Goal: Task Accomplishment & Management: Use online tool/utility

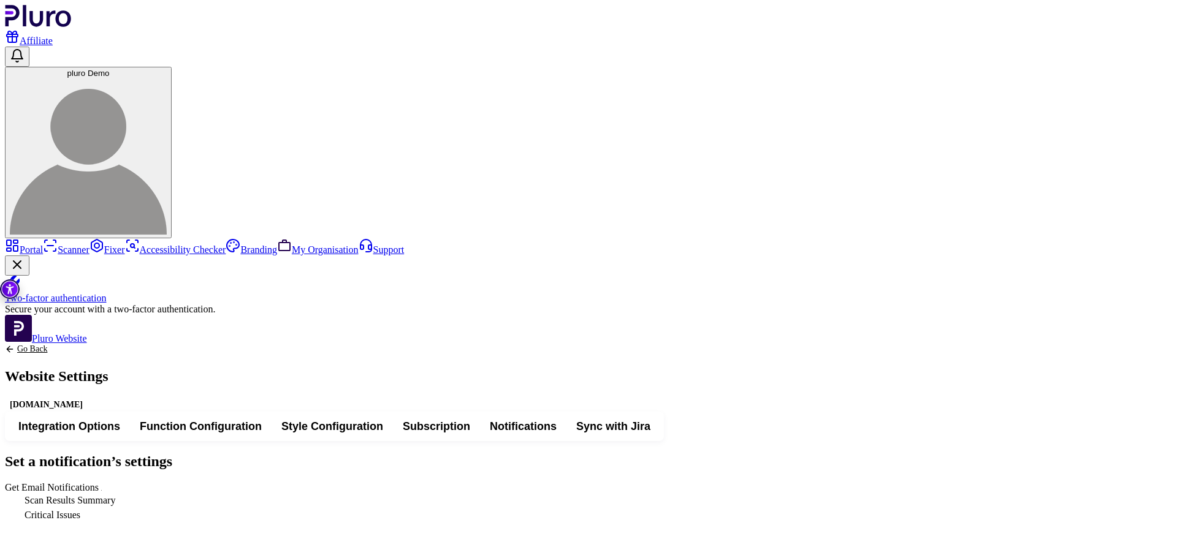
click at [120, 419] on span "Integration Options" at bounding box center [69, 426] width 102 height 15
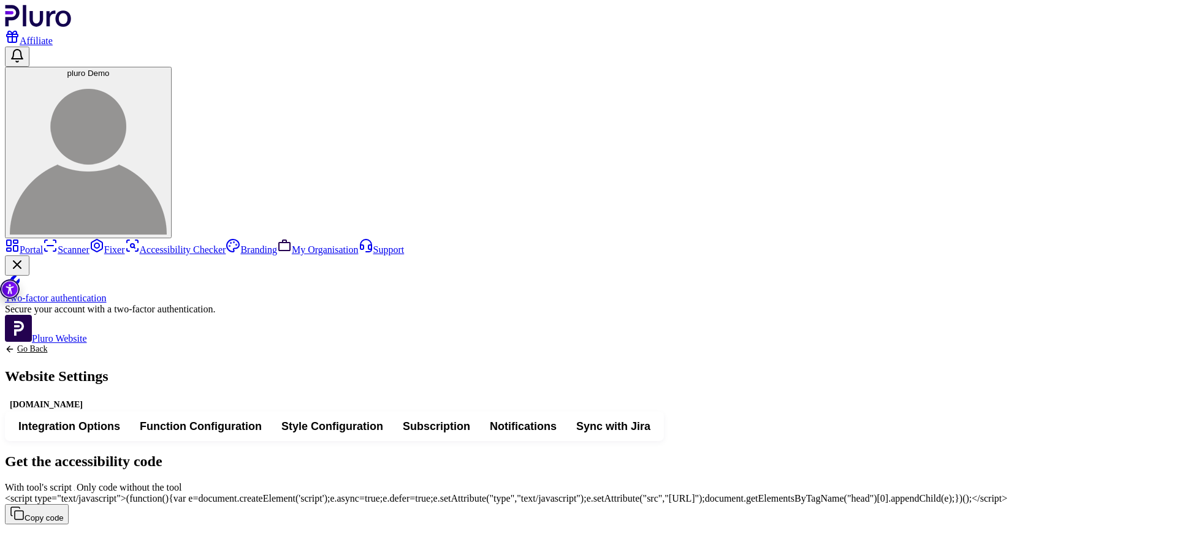
click at [10, 291] on img "Accessibility Tool" at bounding box center [10, 290] width 20 height 20
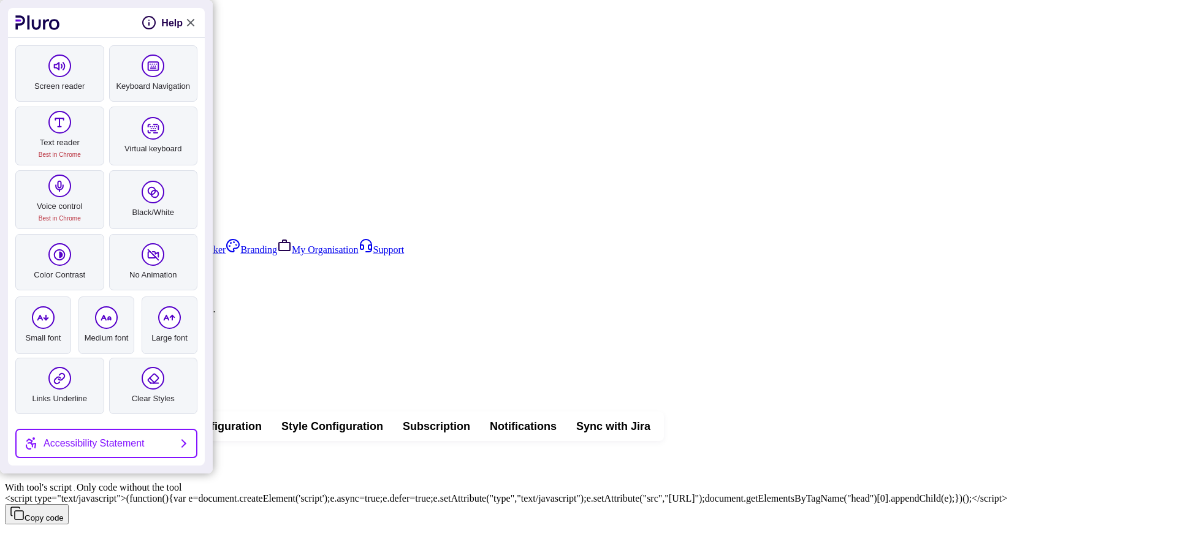
click at [189, 18] on link "Close Accessibility Tool" at bounding box center [190, 22] width 15 height 15
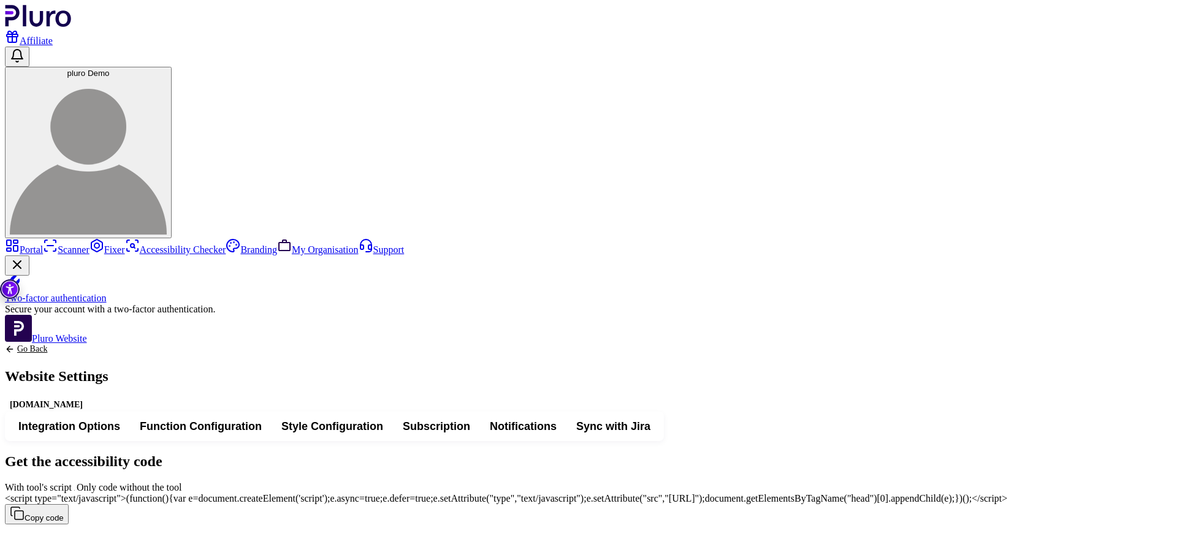
click at [77, 482] on span "With tool's script" at bounding box center [77, 487] width 0 height 10
click at [911, 493] on span "<script type="text/javascript">(function(){var e=document.createElement('script…" at bounding box center [506, 498] width 1002 height 10
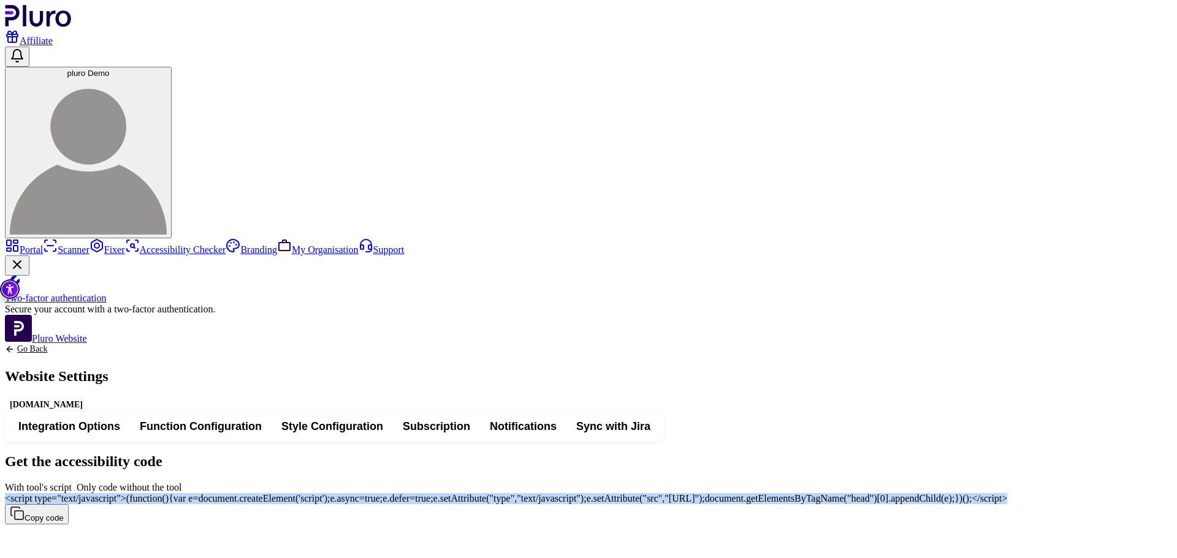
click at [911, 493] on span "<script type="text/javascript">(function(){var e=document.createElement('script…" at bounding box center [506, 498] width 1002 height 10
click at [77, 482] on span "With tool's script" at bounding box center [77, 487] width 0 height 10
click at [108, 344] on link "Go Back" at bounding box center [57, 349] width 104 height 10
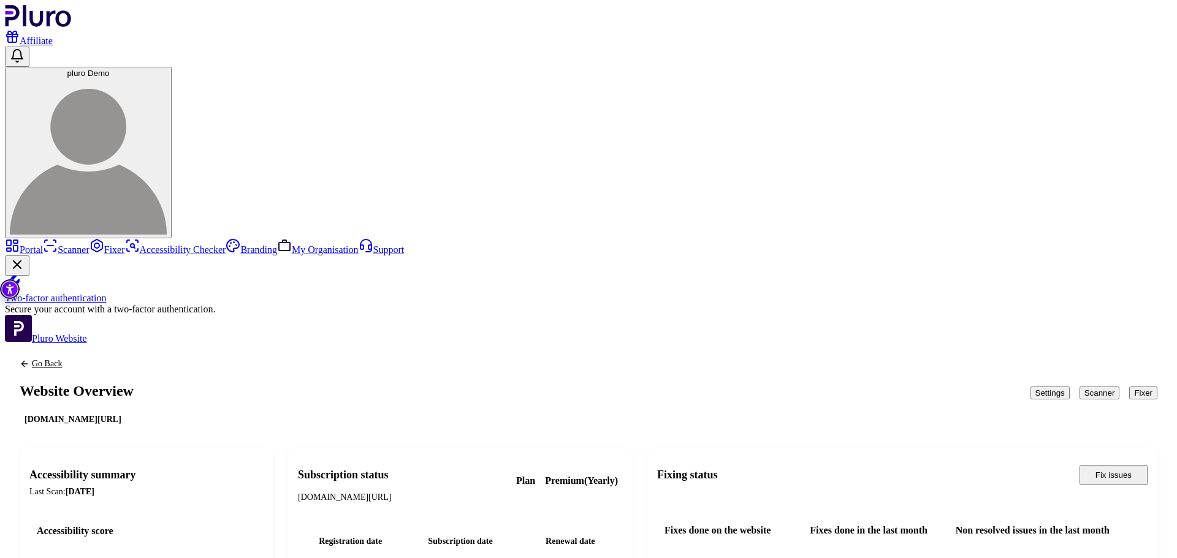
click at [1079, 387] on button "Scanner" at bounding box center [1099, 393] width 40 height 13
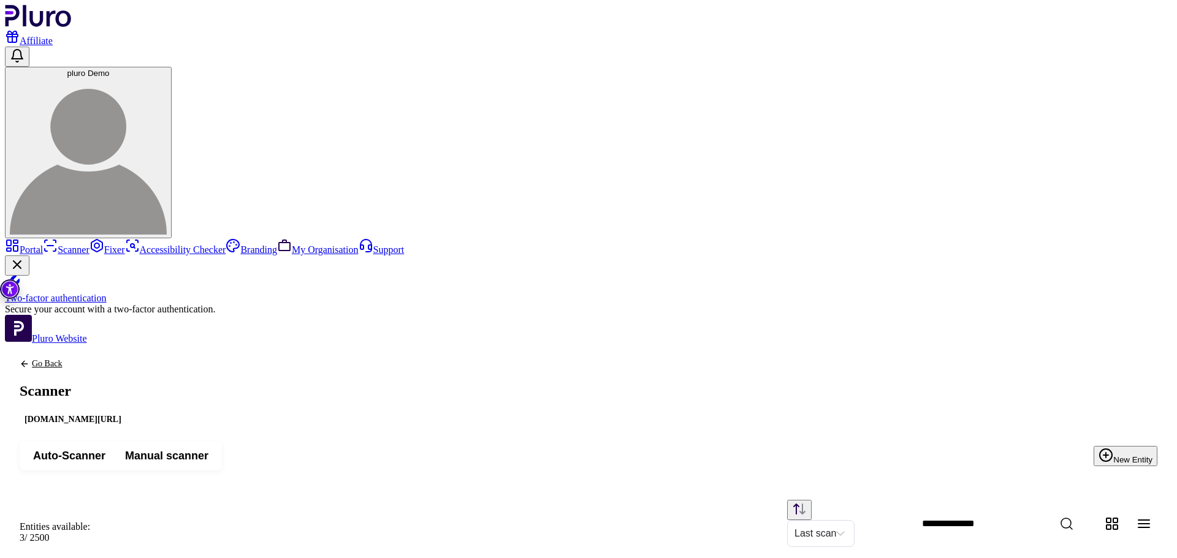
click at [1114, 446] on button "New Entity" at bounding box center [1126, 456] width 64 height 20
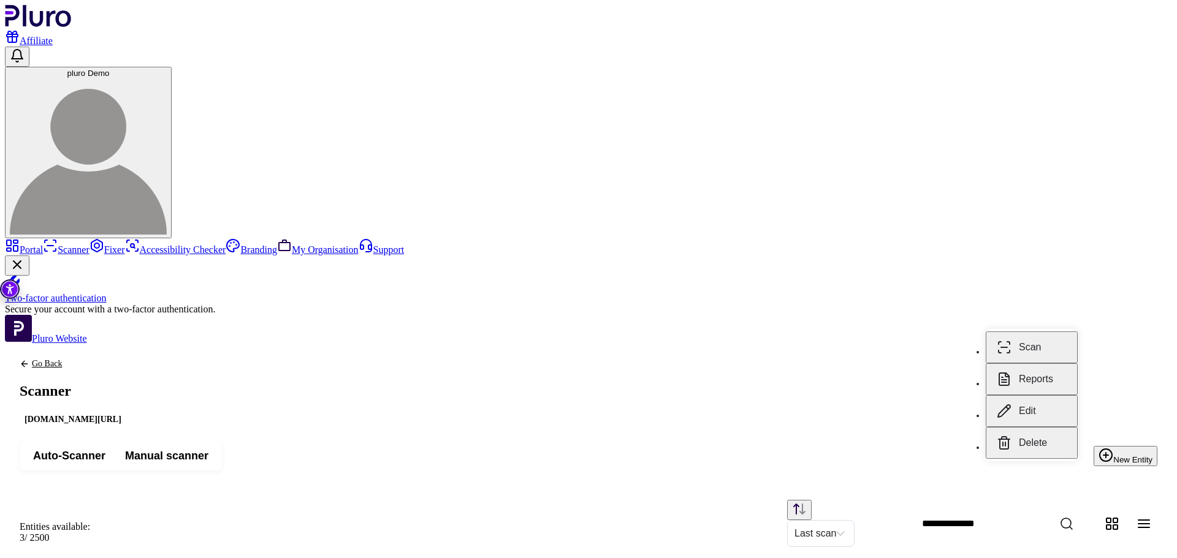
click at [1035, 371] on button "Reports" at bounding box center [1032, 379] width 92 height 32
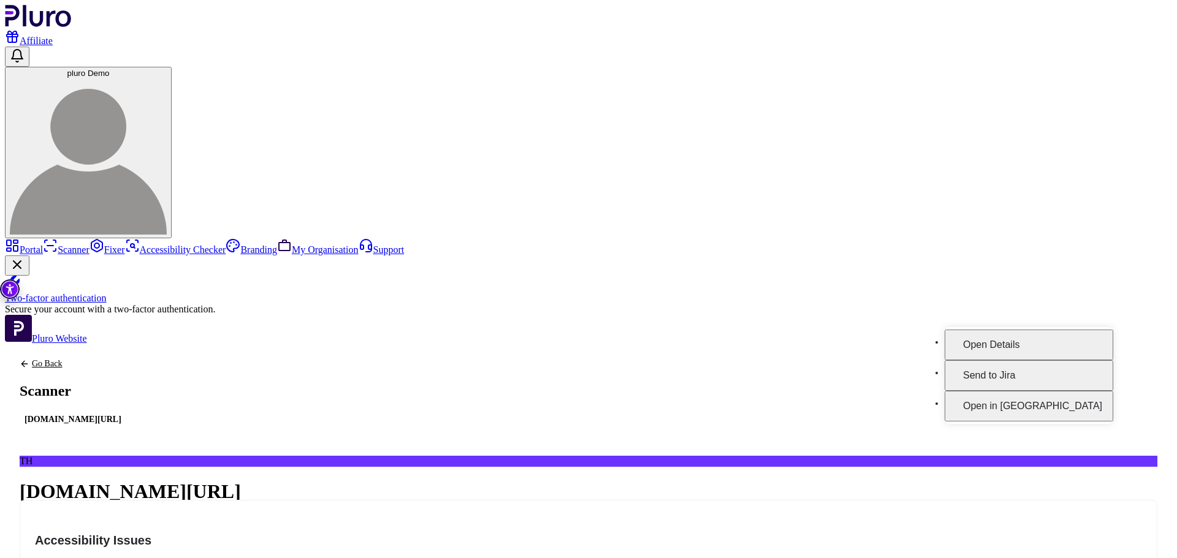
click at [1065, 391] on button "Open in [GEOGRAPHIC_DATA]" at bounding box center [1029, 406] width 169 height 31
